Goal: Information Seeking & Learning: Understand process/instructions

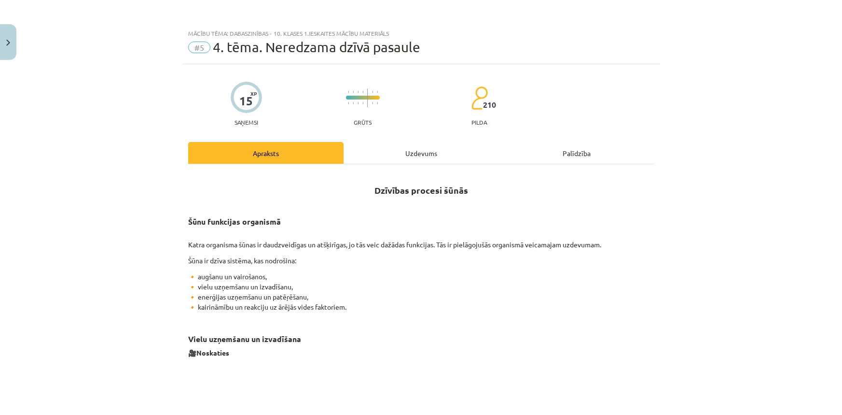
scroll to position [351, 0]
drag, startPoint x: 255, startPoint y: 8, endPoint x: 250, endPoint y: -6, distance: 15.2
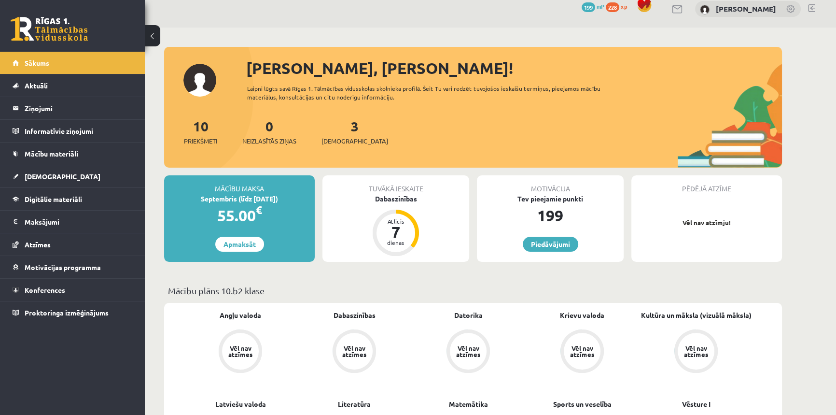
scroll to position [219, 0]
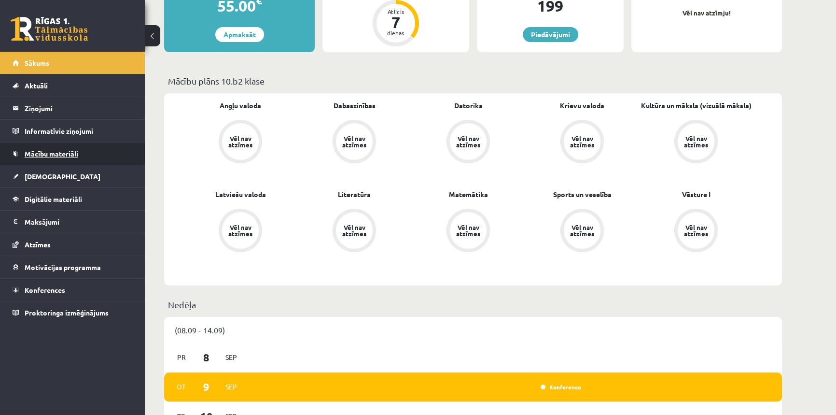
click at [49, 155] on span "Mācību materiāli" at bounding box center [52, 153] width 54 height 9
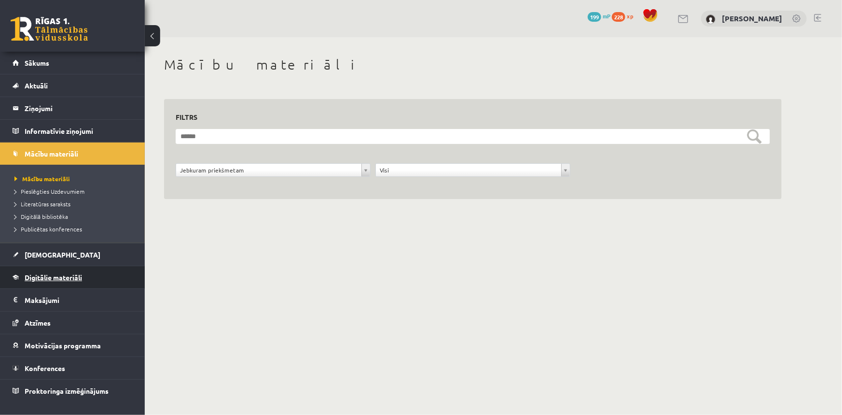
click at [60, 280] on link "Digitālie materiāli" at bounding box center [73, 277] width 120 height 22
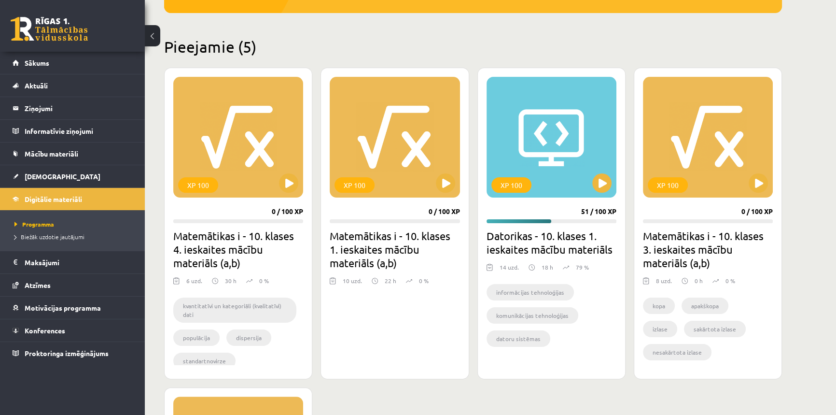
scroll to position [131, 0]
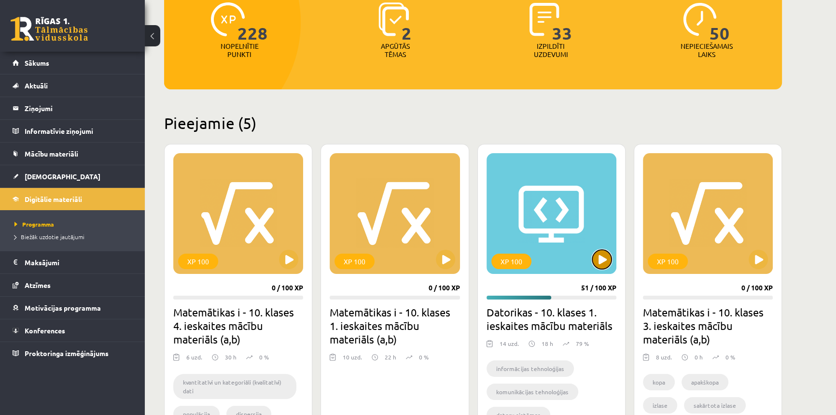
click at [596, 264] on button at bounding box center [601, 259] width 19 height 19
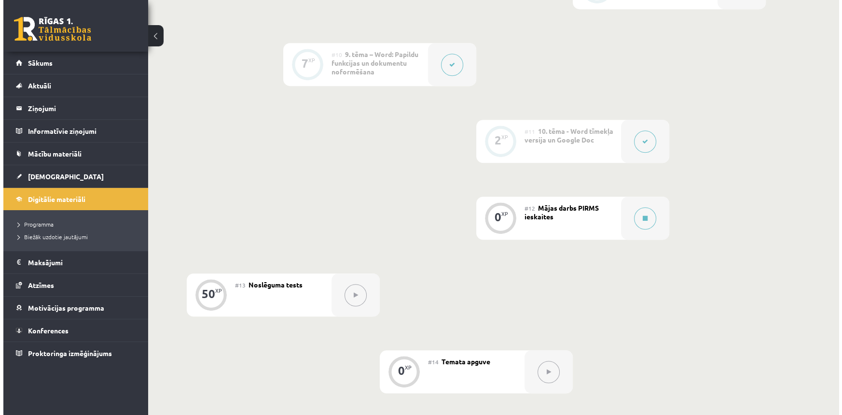
scroll to position [870, 0]
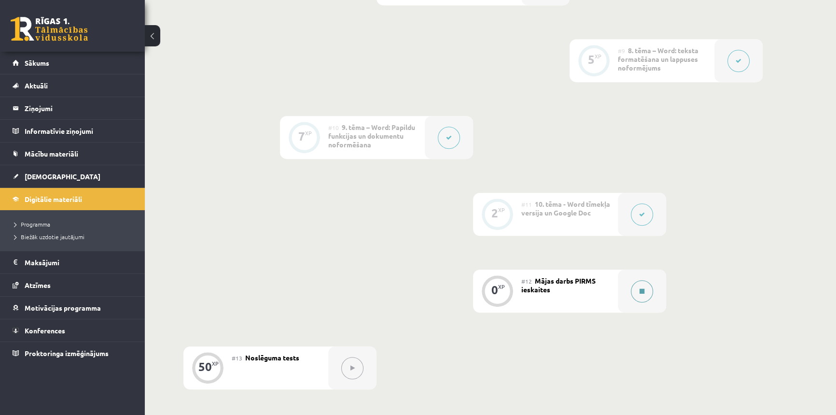
click at [652, 290] on button at bounding box center [642, 291] width 22 height 22
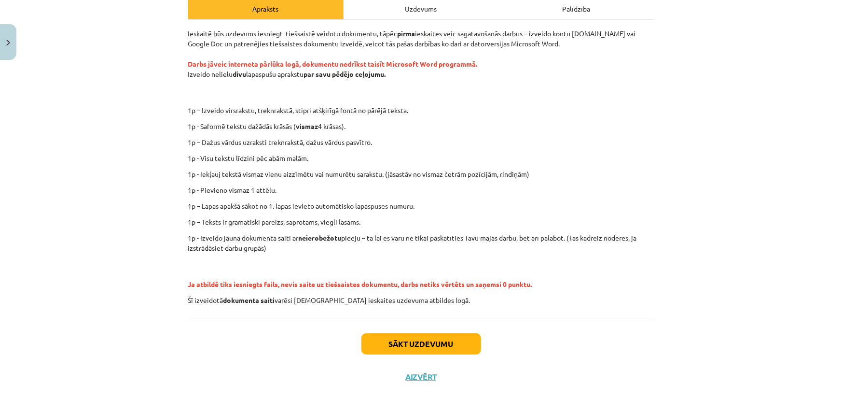
scroll to position [146, 0]
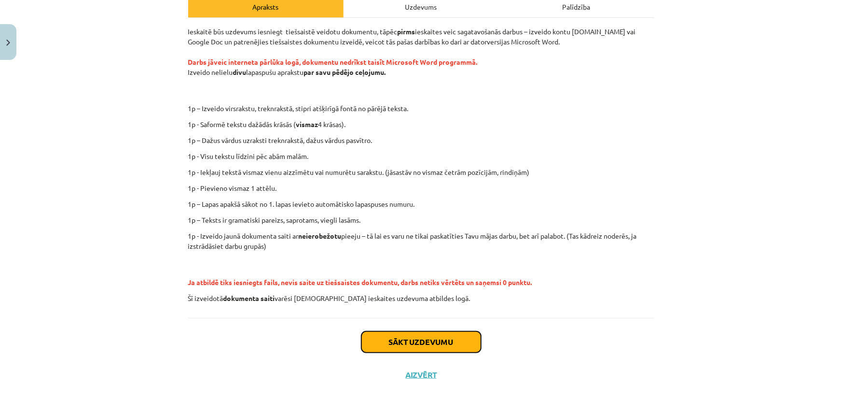
drag, startPoint x: 408, startPoint y: 336, endPoint x: 315, endPoint y: 323, distance: 94.0
click at [318, 328] on div "Sākt uzdevumu Aizvērt" at bounding box center [421, 352] width 466 height 68
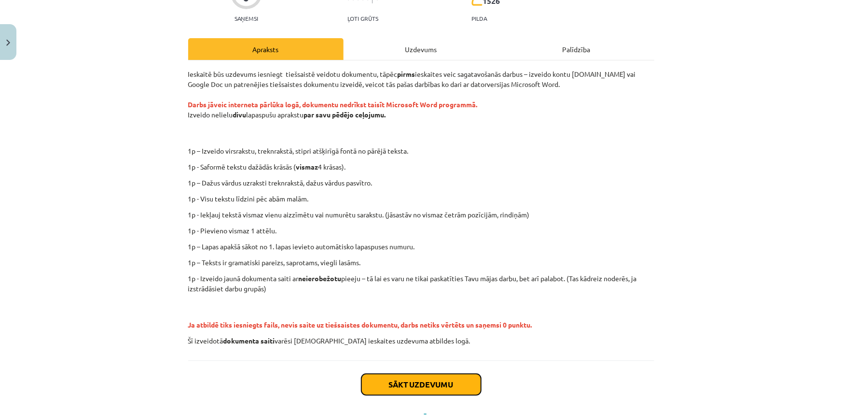
scroll to position [14, 0]
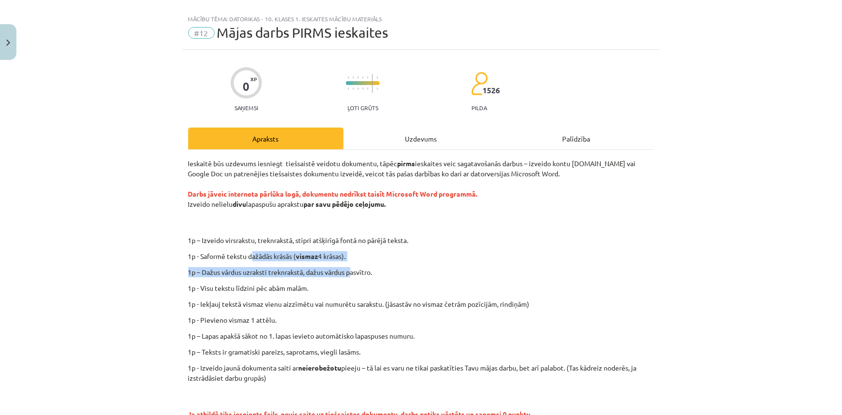
drag, startPoint x: 249, startPoint y: 252, endPoint x: 348, endPoint y: 266, distance: 99.9
click at [348, 266] on div "Ieskaitē būs uzdevums iesniegt tiešsaistē veidotu dokumentu, tāpēc pirms ieskai…" at bounding box center [421, 296] width 466 height 277
click at [348, 267] on p "1p – Dažus vārdus uzraksti treknrakstā, dažus vārdus pasvītro." at bounding box center [421, 272] width 466 height 10
drag, startPoint x: 312, startPoint y: 275, endPoint x: 180, endPoint y: 280, distance: 132.3
click at [182, 280] on div "0 XP Saņemsi Ļoti grūts 1526 pilda Apraksts Uzdevums Palīdzība Ieskaitē būs uzd…" at bounding box center [421, 286] width 478 height 473
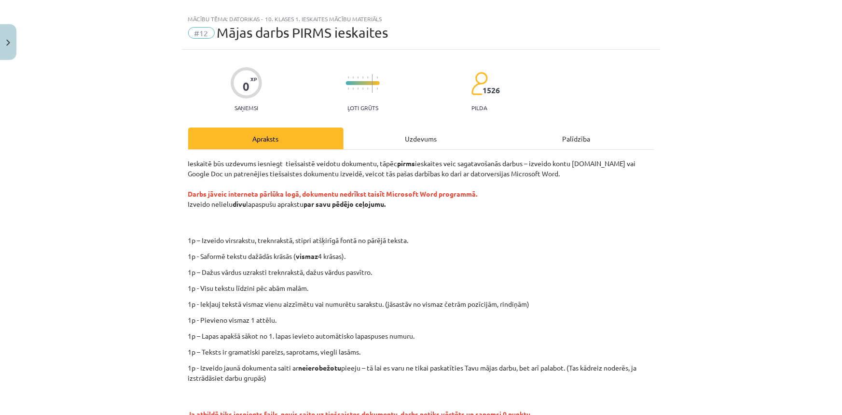
click at [204, 267] on p "1p – Dažus vārdus uzraksti treknrakstā, dažus vārdus pasvītro." at bounding box center [421, 272] width 466 height 10
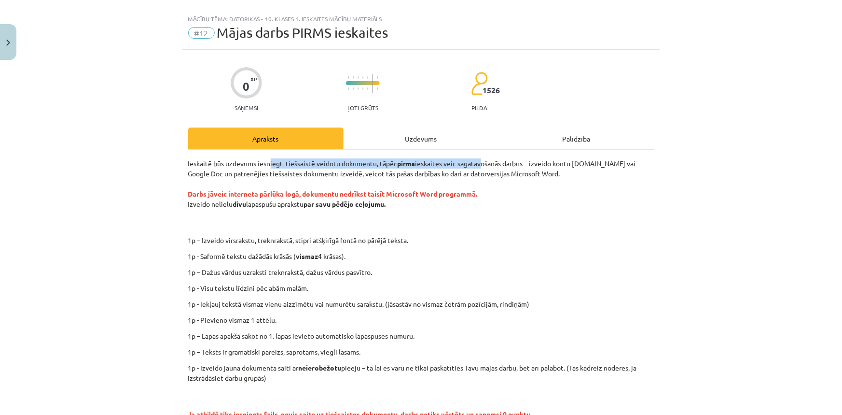
drag, startPoint x: 479, startPoint y: 161, endPoint x: 267, endPoint y: 162, distance: 211.4
click at [267, 162] on p "Ieskaitē būs uzdevums iesniegt tiešsaistē veidotu dokumentu, tāpēc pirms ieskai…" at bounding box center [421, 193] width 466 height 71
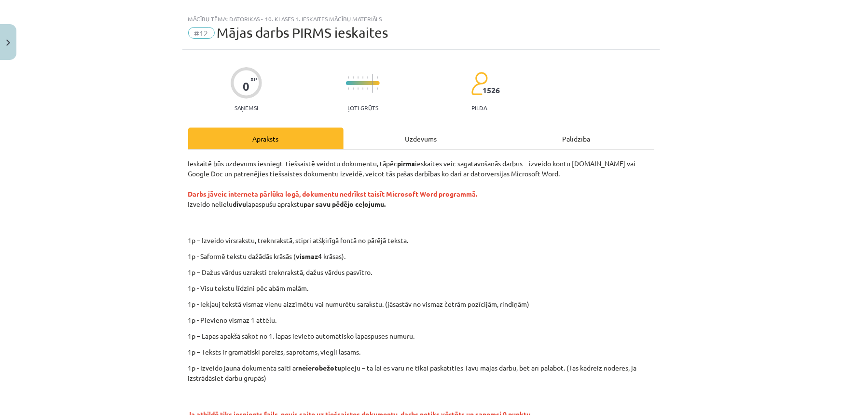
drag, startPoint x: 503, startPoint y: 89, endPoint x: 475, endPoint y: 74, distance: 31.6
click at [475, 74] on div "0 XP Saņemsi Ļoti grūts 1526 pilda" at bounding box center [421, 86] width 466 height 50
click at [487, 84] on div "0 XP Saņemsi Ļoti grūts 1526 pilda" at bounding box center [421, 86] width 466 height 50
click at [478, 107] on p "pilda" at bounding box center [479, 107] width 15 height 7
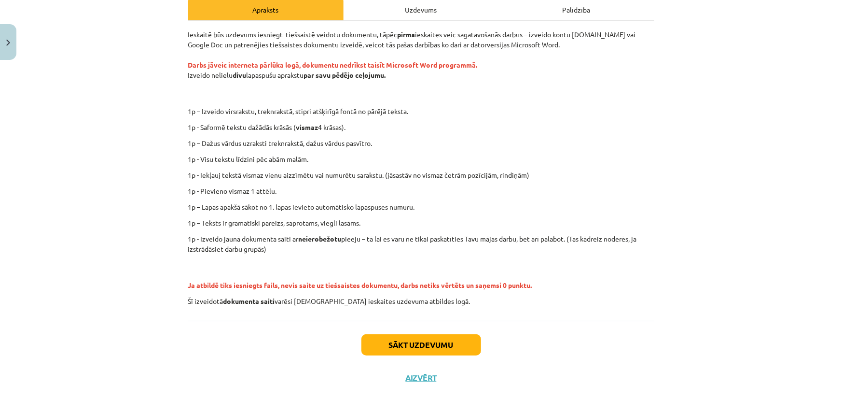
scroll to position [146, 0]
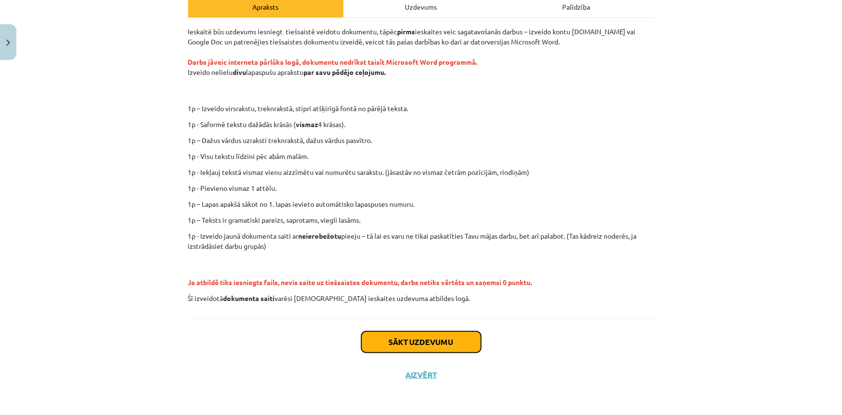
click at [434, 337] on button "Sākt uzdevumu" at bounding box center [422, 341] width 120 height 21
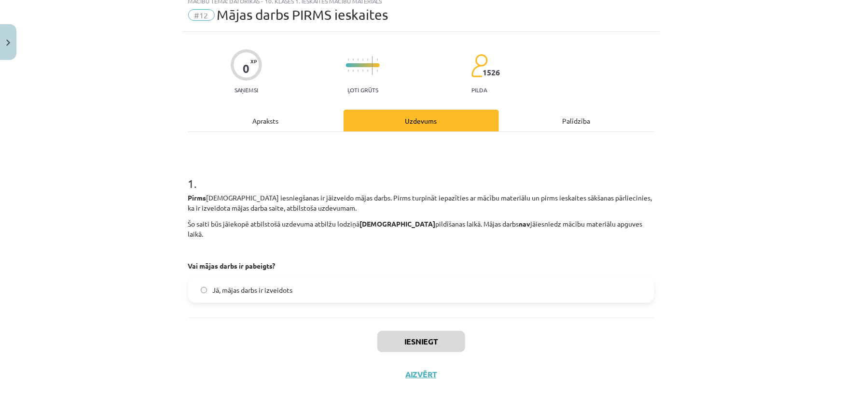
scroll to position [22, 0]
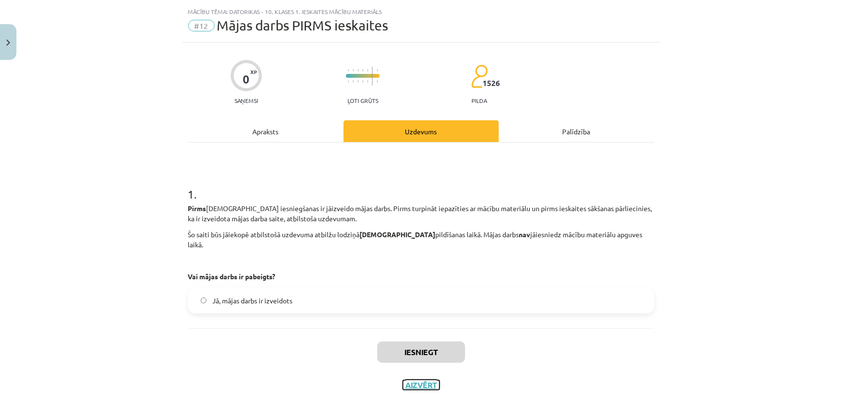
click at [410, 380] on button "Aizvērt" at bounding box center [421, 385] width 37 height 10
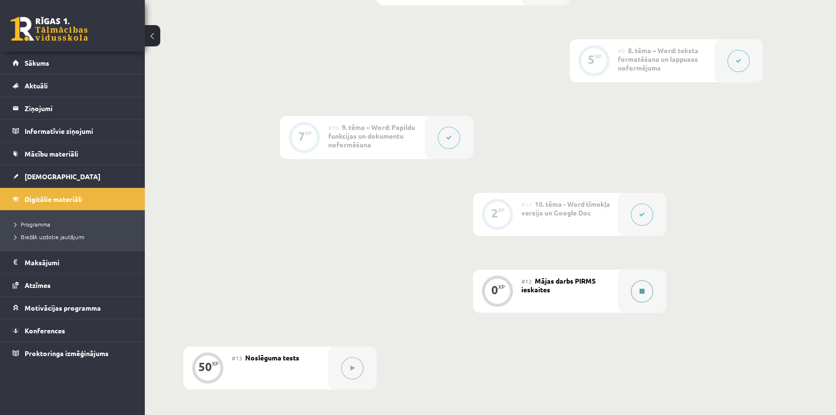
click at [647, 294] on button at bounding box center [642, 291] width 22 height 22
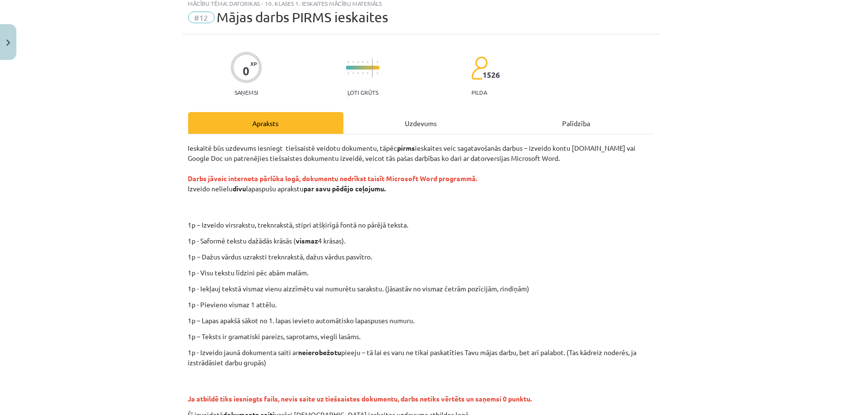
scroll to position [43, 0]
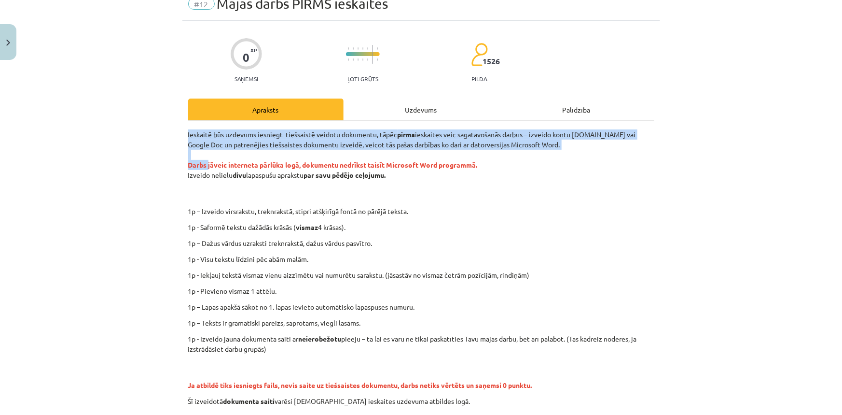
drag, startPoint x: 175, startPoint y: 128, endPoint x: 206, endPoint y: 164, distance: 47.6
click at [206, 164] on div "Mācību tēma: Datorikas - 10. klases 1. ieskaites mācību materiāls #12 Mājas dar…" at bounding box center [421, 207] width 842 height 415
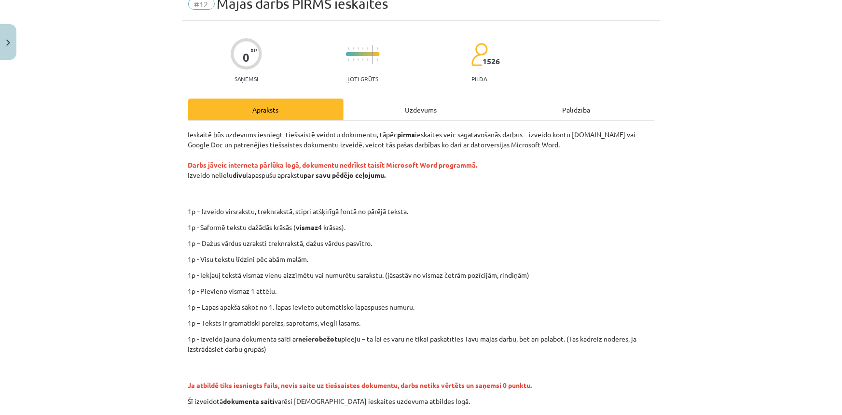
click at [211, 162] on strong "Darbs jāveic interneta pārlūka logā, dokumentu nedrīkst taisīt Microsoft Word p…" at bounding box center [333, 164] width 290 height 9
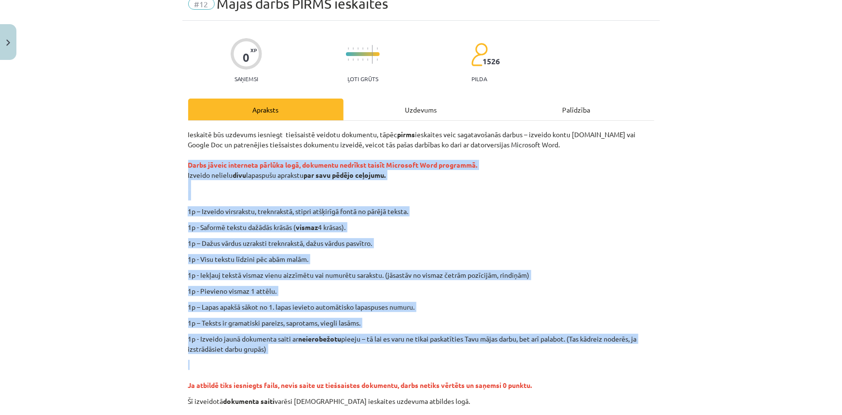
drag, startPoint x: 183, startPoint y: 161, endPoint x: 367, endPoint y: 270, distance: 213.7
click at [472, 347] on div "0 XP Saņemsi Ļoti grūts 1526 pilda Apraksts Uzdevums Palīdzība Ieskaitē būs uzd…" at bounding box center [421, 257] width 478 height 473
copy div "Darbs jāveic interneta pārlūka logā, dokumentu nedrīkst taisīt Microsoft Word p…"
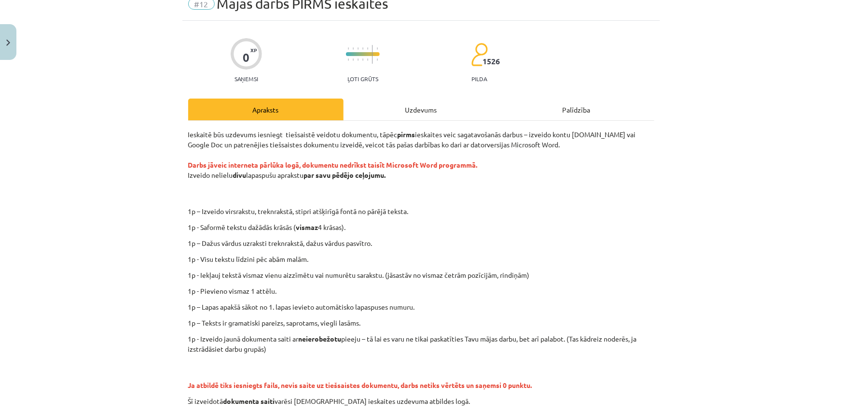
click at [341, 151] on p "Ieskaitē būs uzdevums iesniegt tiešsaistē veidotu dokumentu, tāpēc pirms ieskai…" at bounding box center [421, 164] width 466 height 71
drag, startPoint x: 472, startPoint y: 68, endPoint x: 517, endPoint y: 68, distance: 44.4
click at [517, 68] on div "0 XP Saņemsi Ļoti grūts 1526 pilda" at bounding box center [421, 57] width 466 height 50
click at [486, 64] on span "1526" at bounding box center [491, 61] width 17 height 9
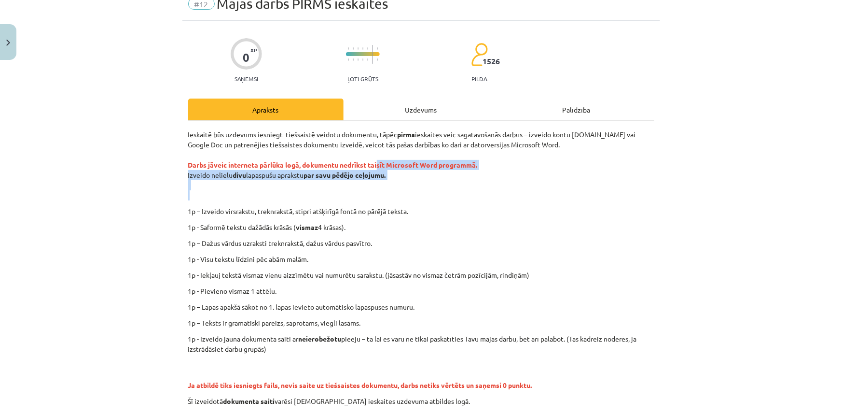
drag, startPoint x: 377, startPoint y: 162, endPoint x: 377, endPoint y: 194, distance: 31.9
click at [377, 194] on p "Ieskaitē būs uzdevums iesniegt tiešsaistē veidotu dokumentu, tāpēc pirms ieskai…" at bounding box center [421, 164] width 466 height 71
click at [431, 200] on div "Ieskaitē būs uzdevums iesniegt tiešsaistē veidotu dokumentu, tāpēc pirms ieskai…" at bounding box center [421, 267] width 466 height 277
